Goal: Task Accomplishment & Management: Use online tool/utility

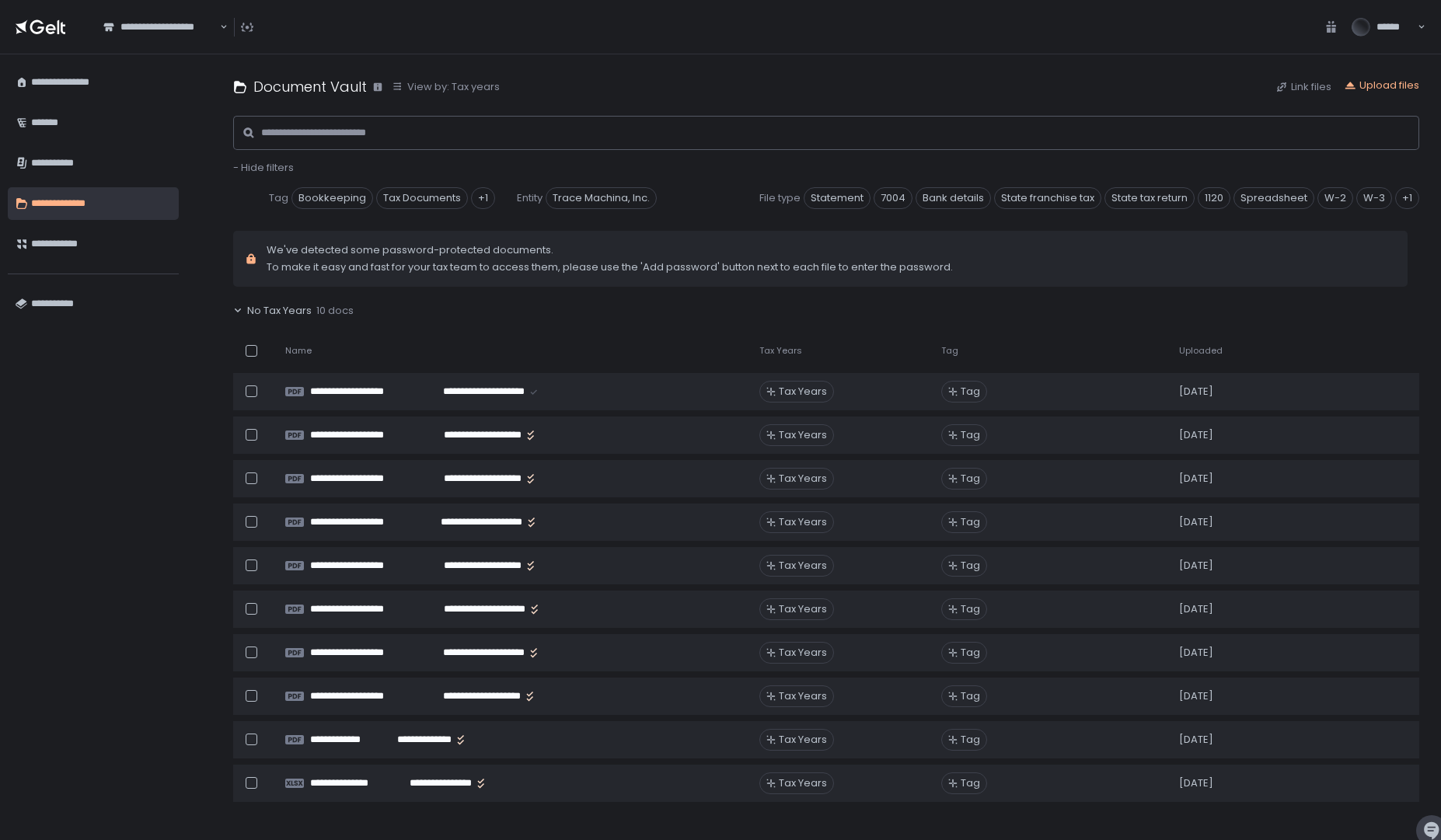
click at [1376, 92] on div "Upload files" at bounding box center [1382, 87] width 76 height 17
click at [1385, 87] on div "Upload files" at bounding box center [1382, 85] width 76 height 14
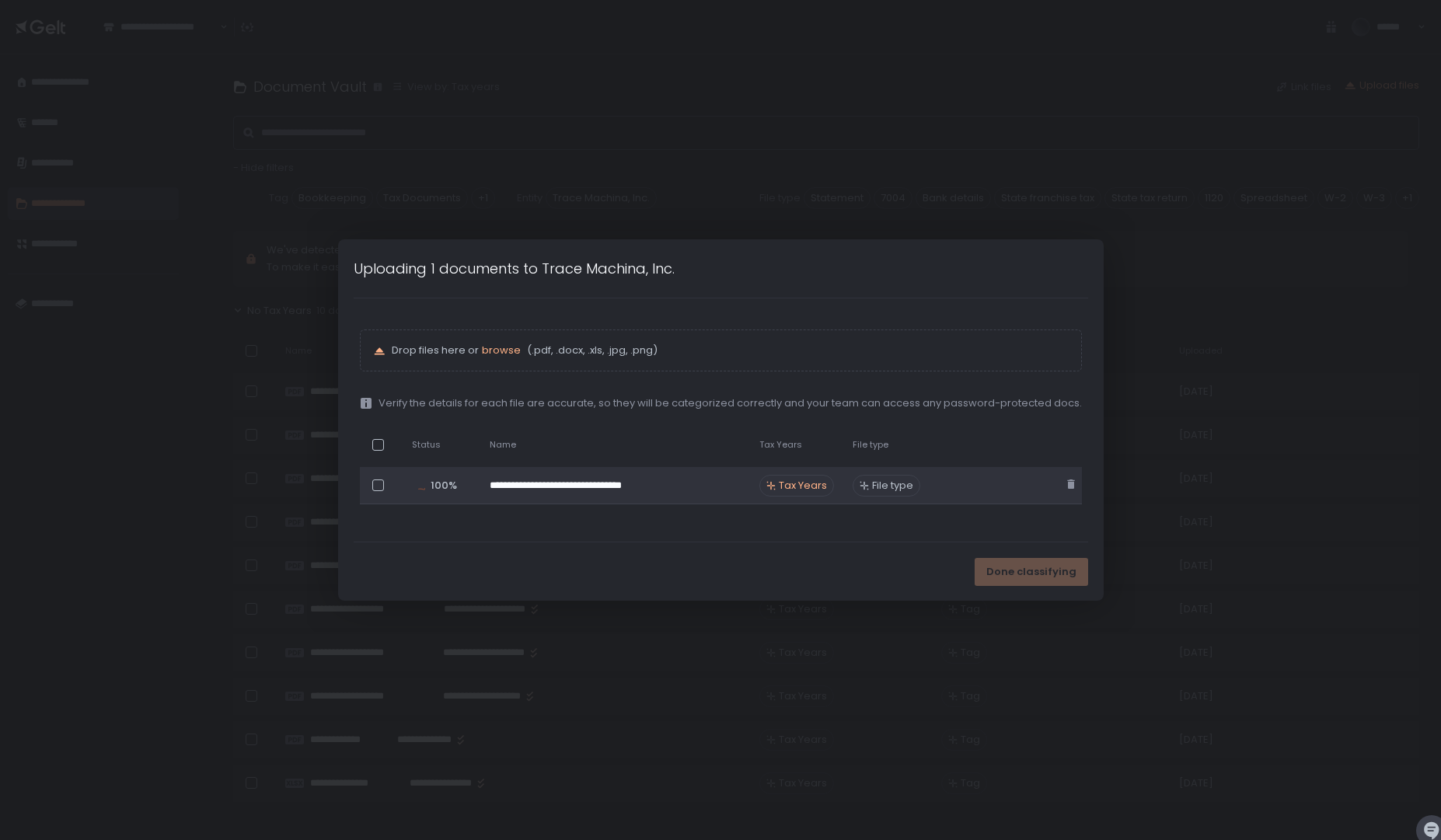
click at [798, 484] on span "Tax Years" at bounding box center [803, 485] width 48 height 14
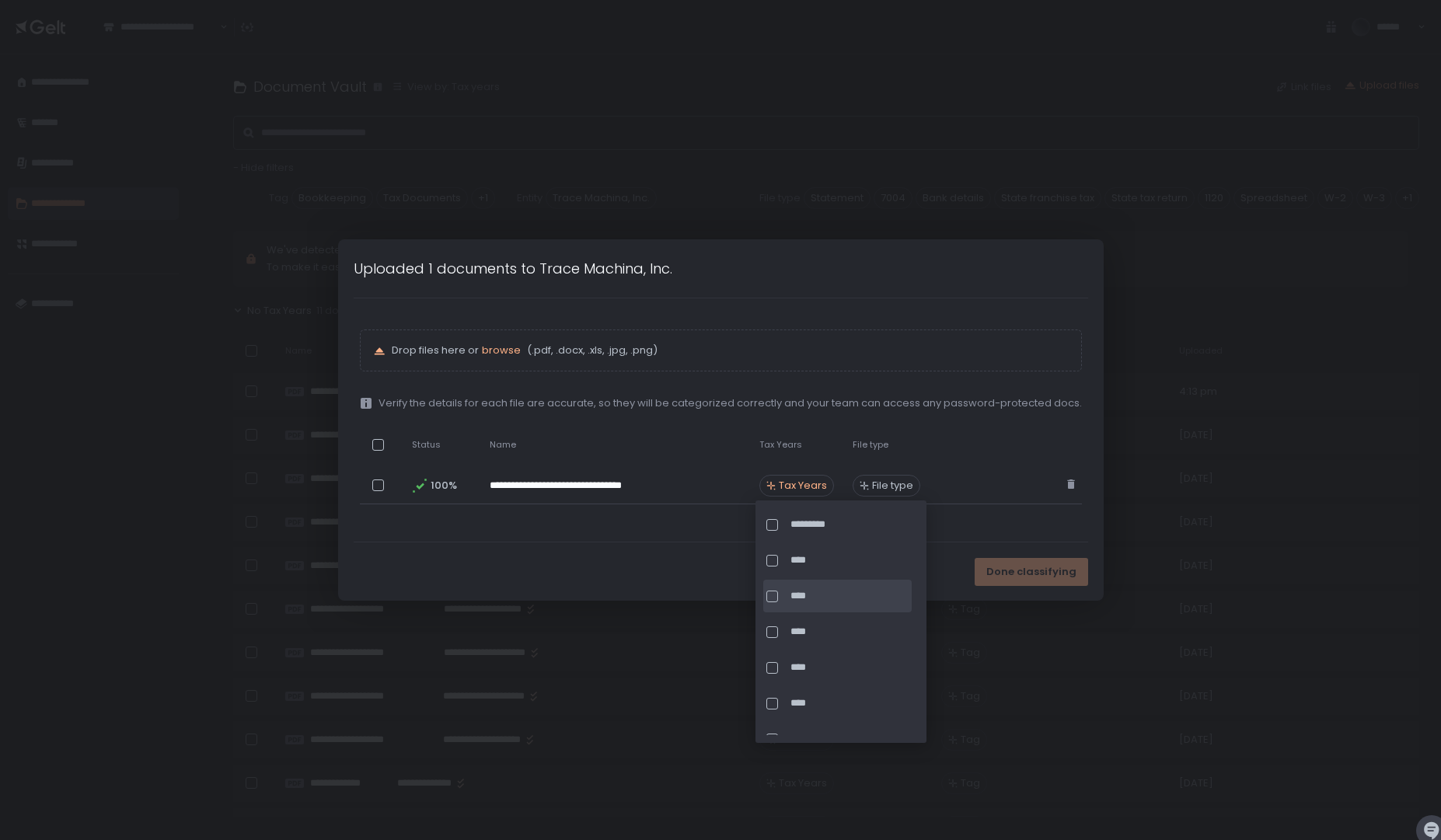
click at [775, 598] on div at bounding box center [772, 596] width 12 height 12
click at [773, 723] on div "****" at bounding box center [837, 738] width 148 height 32
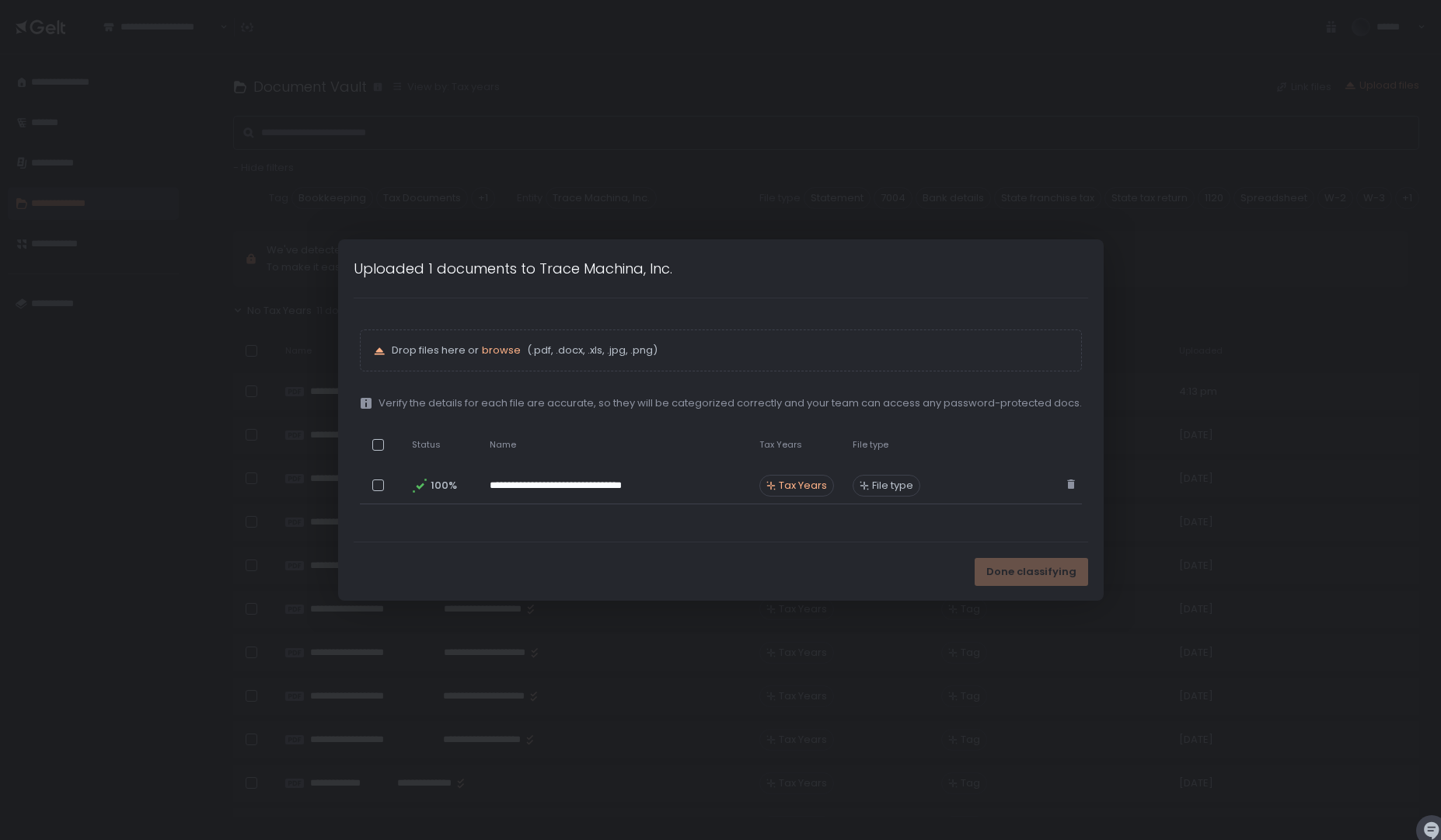
click at [956, 568] on div "Done classifying" at bounding box center [720, 571] width 765 height 58
click at [1023, 568] on span "Done classifying" at bounding box center [1031, 571] width 90 height 14
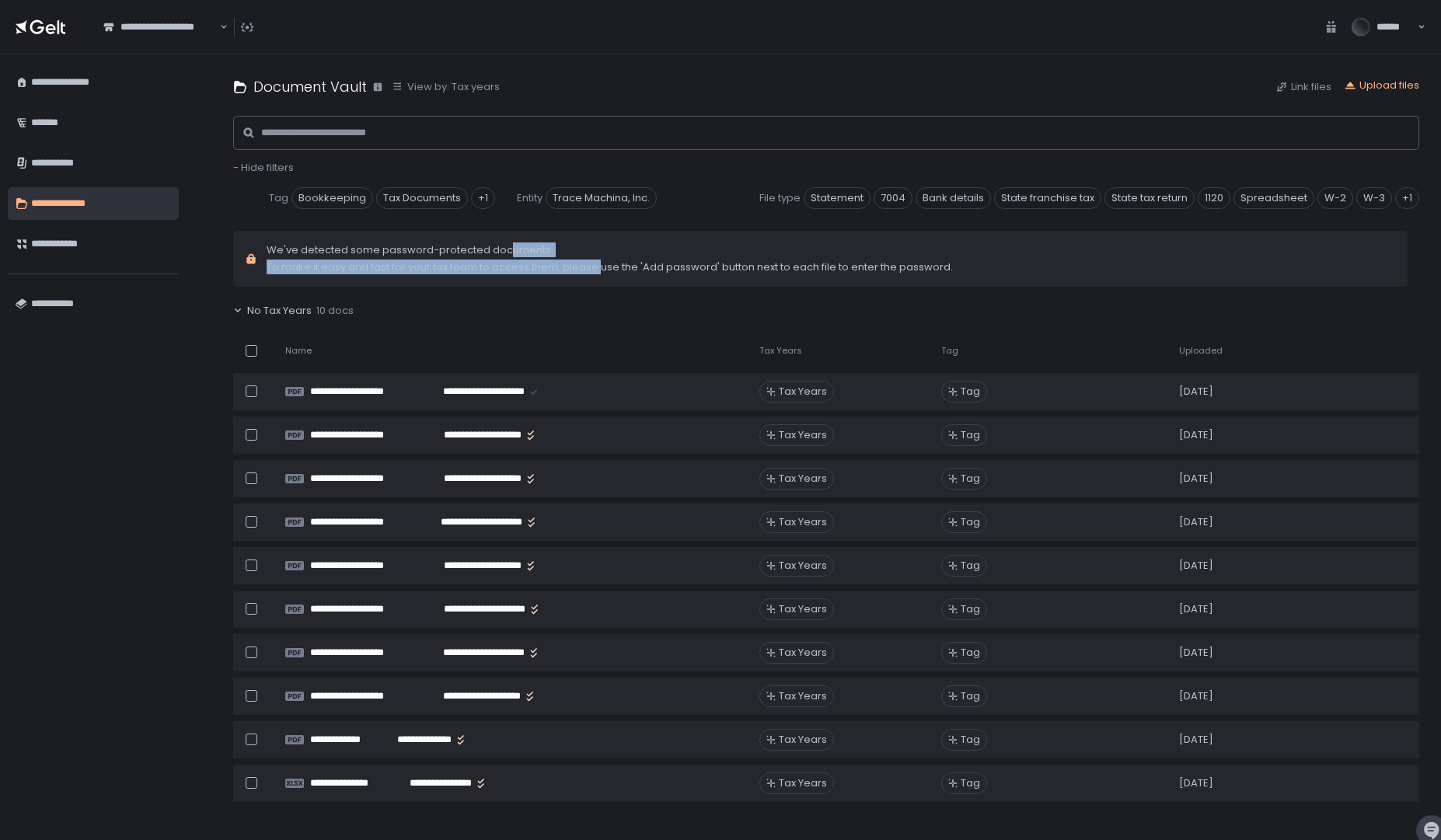
drag, startPoint x: 506, startPoint y: 252, endPoint x: 605, endPoint y: 270, distance: 100.6
click at [605, 270] on div "We've detected some password-protected documents. To make it easy and fast for …" at bounding box center [610, 258] width 686 height 31
click at [605, 270] on span "To make it easy and fast for your tax team to access them, please use the 'Add …" at bounding box center [610, 267] width 686 height 14
drag, startPoint x: 605, startPoint y: 270, endPoint x: 401, endPoint y: 246, distance: 205.4
click at [401, 246] on div "We've detected some password-protected documents. To make it easy and fast for …" at bounding box center [610, 258] width 686 height 31
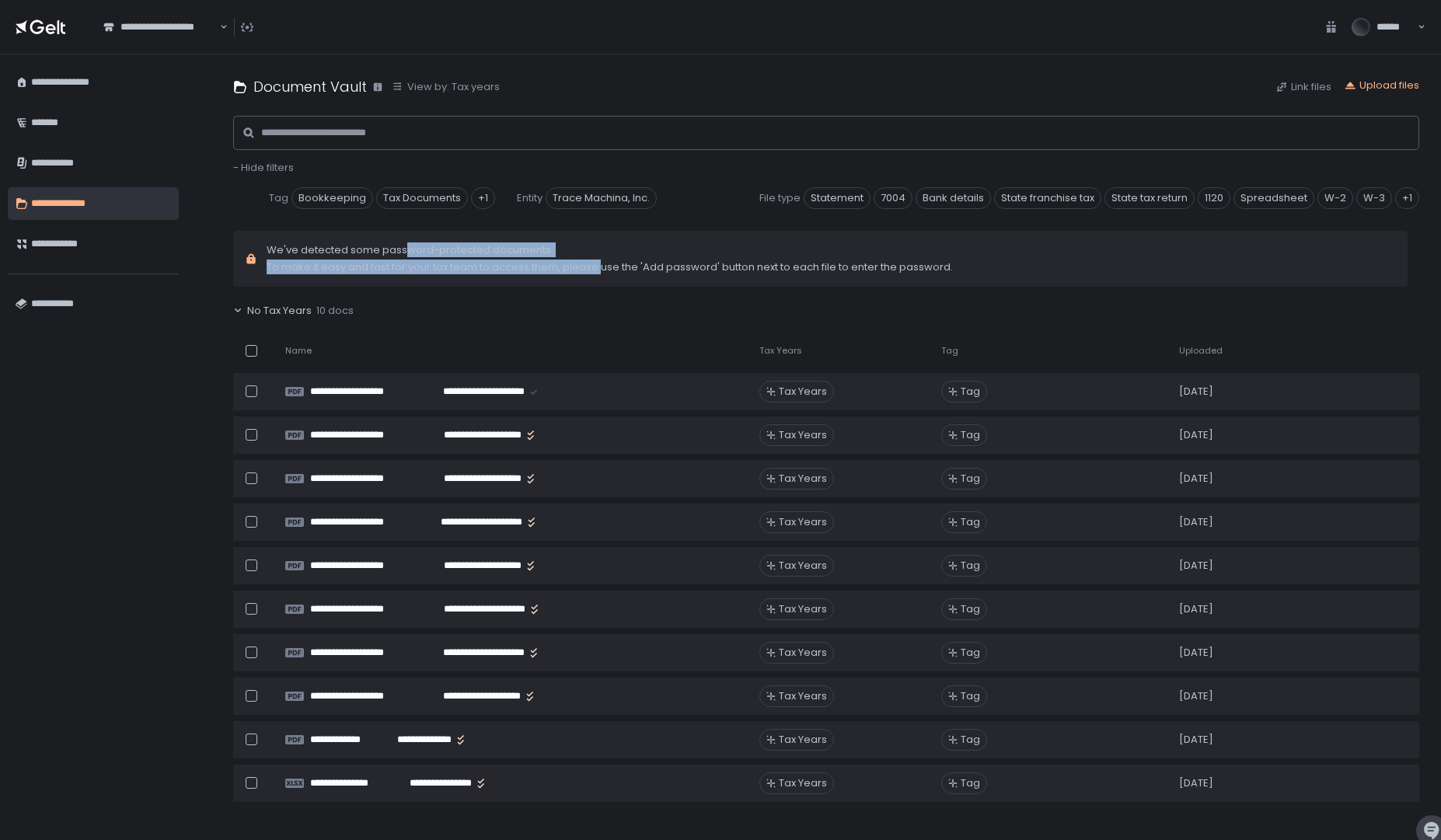
click at [401, 261] on span "We've detected some password-protected documents." at bounding box center [610, 267] width 686 height 14
drag, startPoint x: 379, startPoint y: 250, endPoint x: 461, endPoint y: 268, distance: 84.0
click at [461, 268] on div "We've detected some password-protected documents. To make it easy and fast for …" at bounding box center [610, 258] width 686 height 31
click at [461, 268] on span "To make it easy and fast for your tax team to access them, please use the 'Add …" at bounding box center [610, 267] width 686 height 14
